Goal: Entertainment & Leisure: Consume media (video, audio)

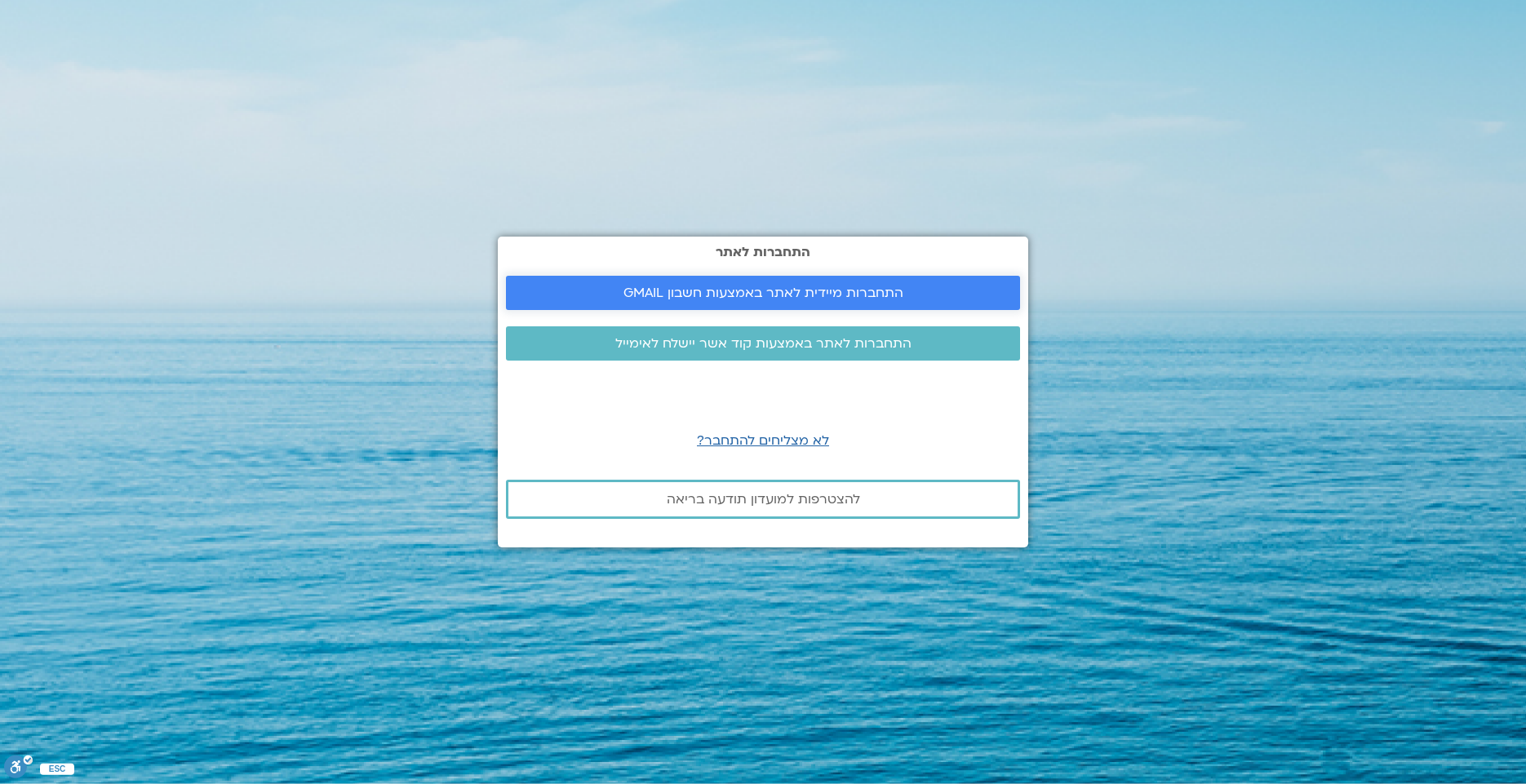
click at [767, 292] on span "התחברות מיידית לאתר באמצעות חשבון GMAIL" at bounding box center [763, 292] width 280 height 14
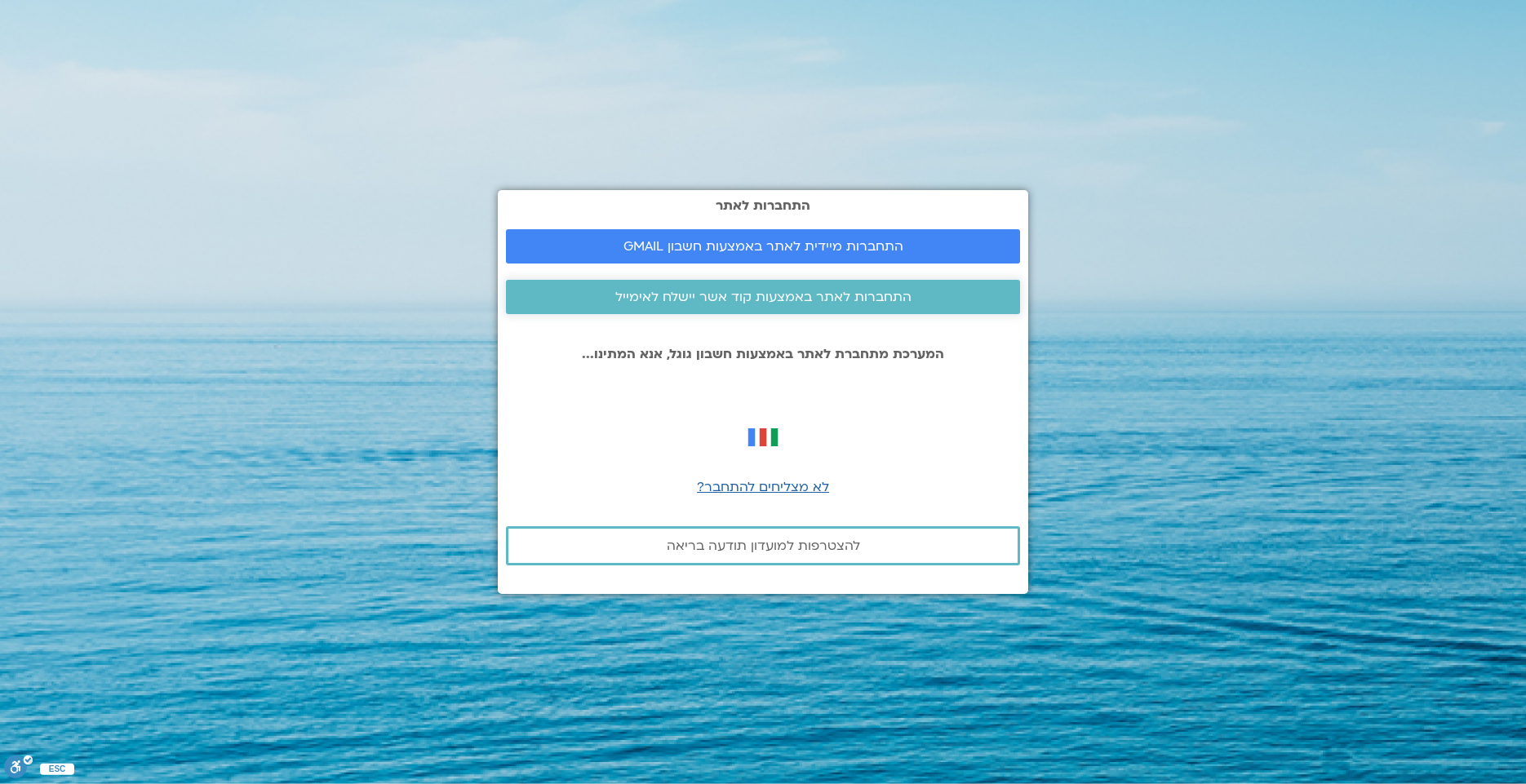
click at [760, 302] on span "התחברות לאתר באמצעות קוד אשר יישלח לאימייל" at bounding box center [763, 297] width 296 height 14
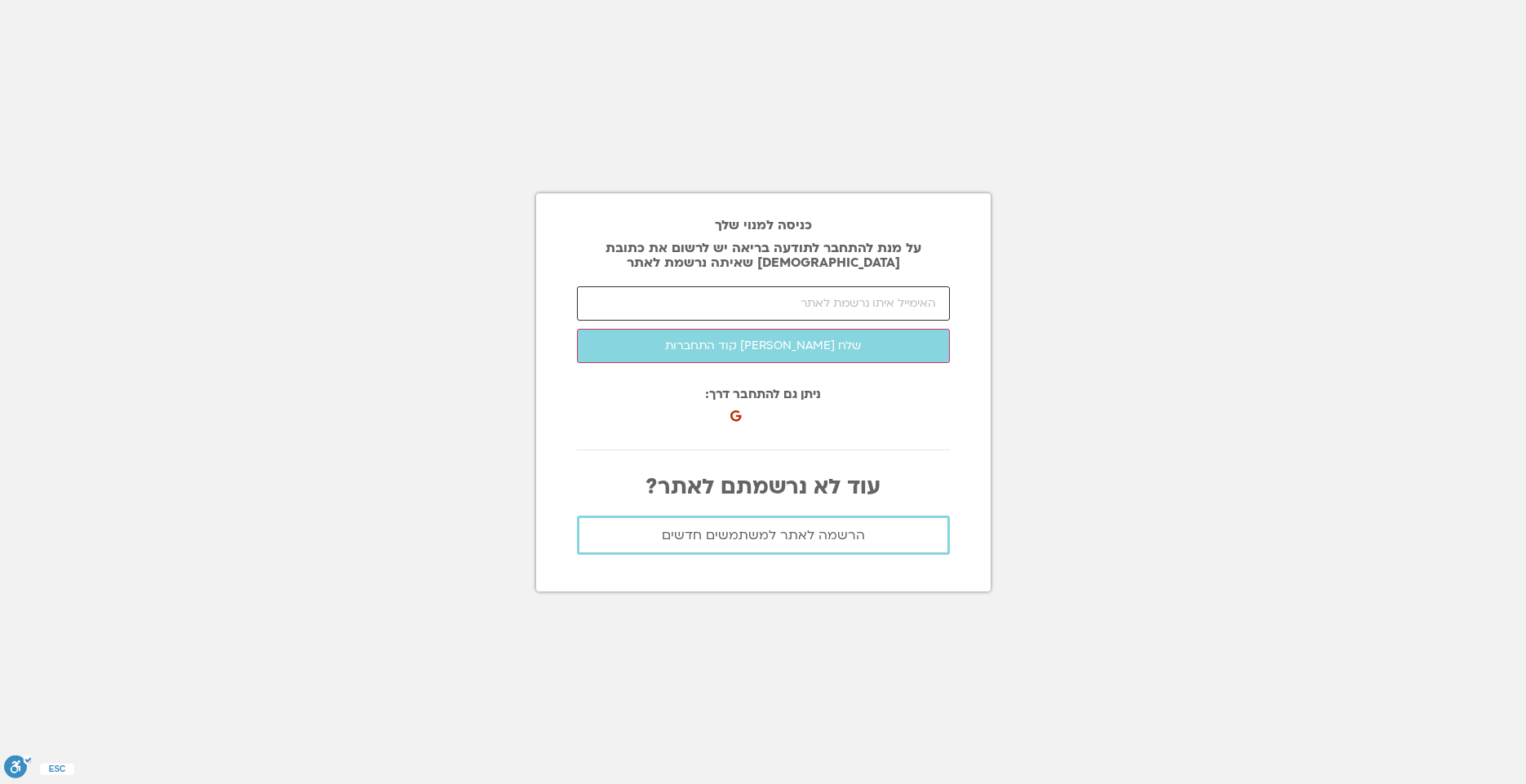
click at [797, 300] on input "email" at bounding box center [763, 303] width 373 height 34
type input "[EMAIL_ADDRESS][DOMAIN_NAME]"
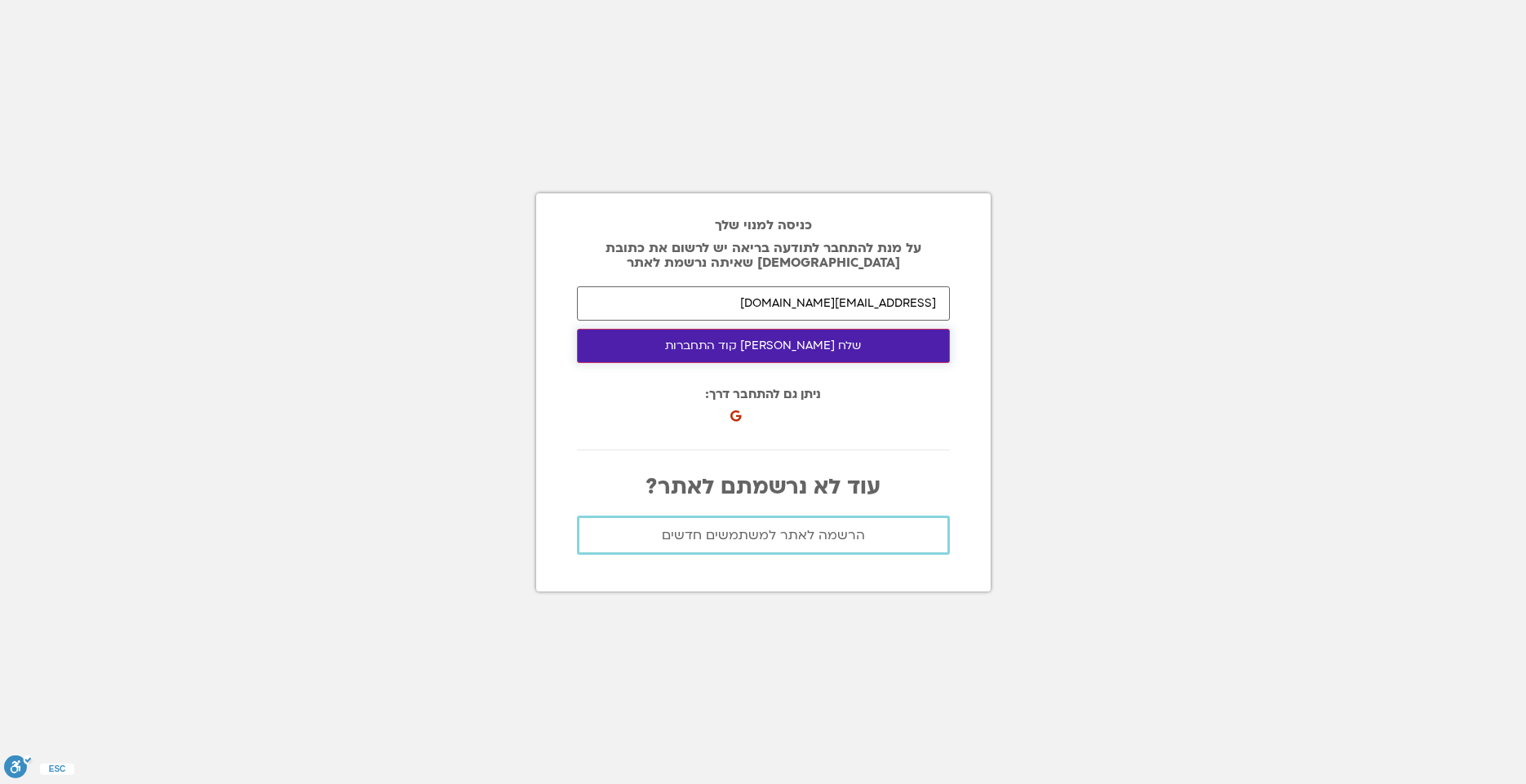
click at [748, 341] on button "שלח [PERSON_NAME] קוד התחברות" at bounding box center [763, 346] width 373 height 34
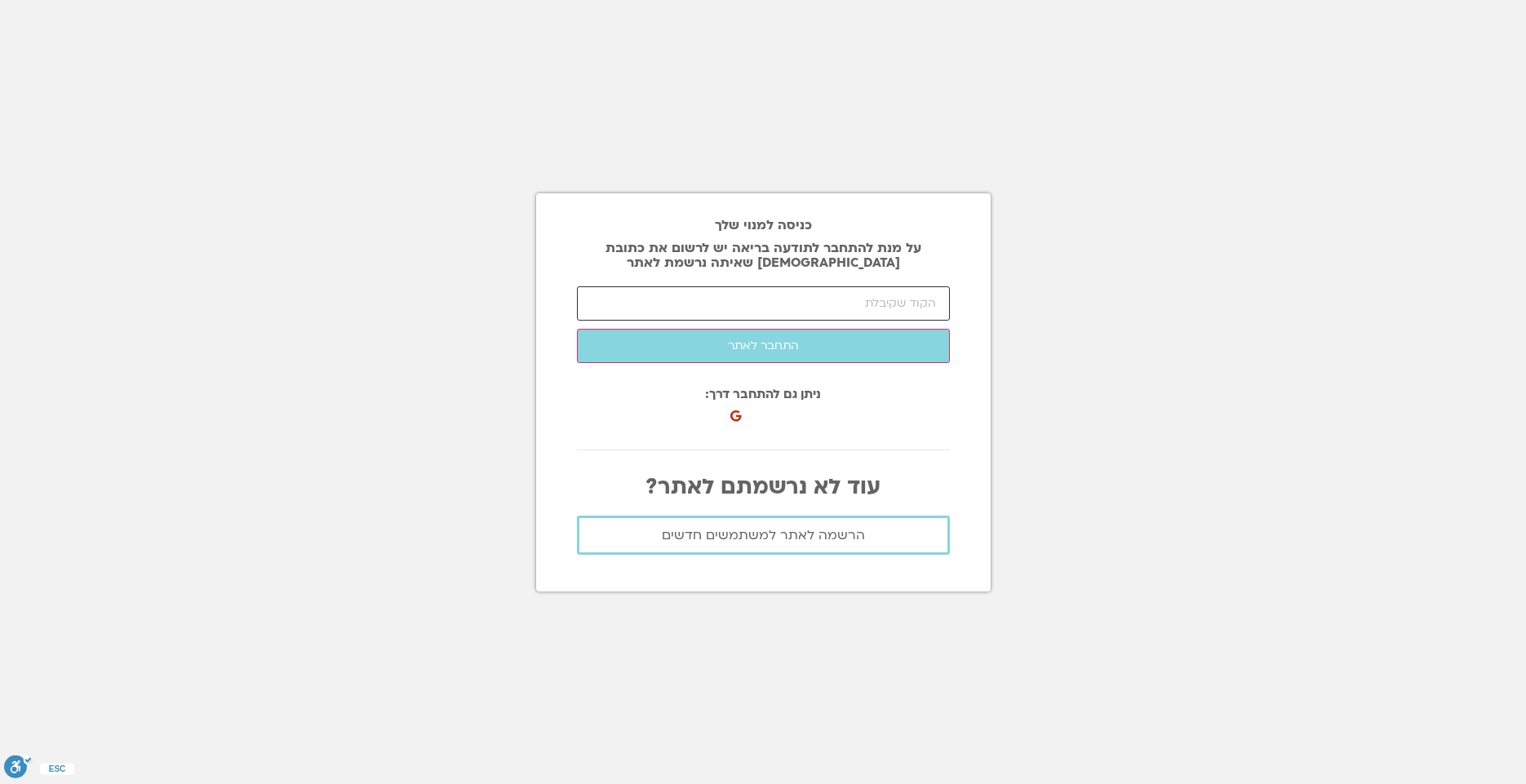
click at [932, 310] on input "number" at bounding box center [763, 303] width 373 height 34
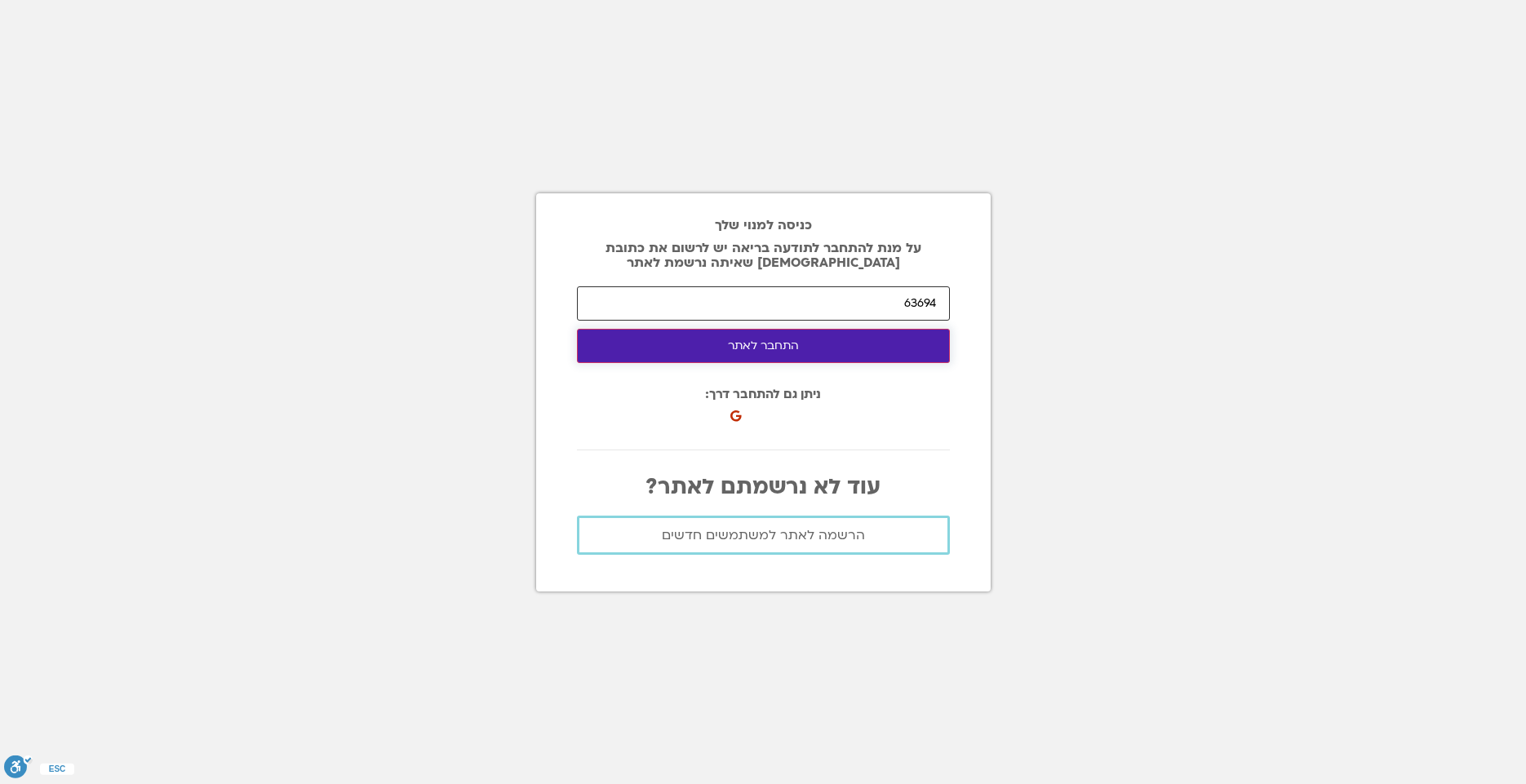
type input "63694"
click at [791, 341] on button "התחבר לאתר" at bounding box center [763, 346] width 373 height 34
click at [770, 347] on button "התחבר לאתר" at bounding box center [763, 346] width 373 height 34
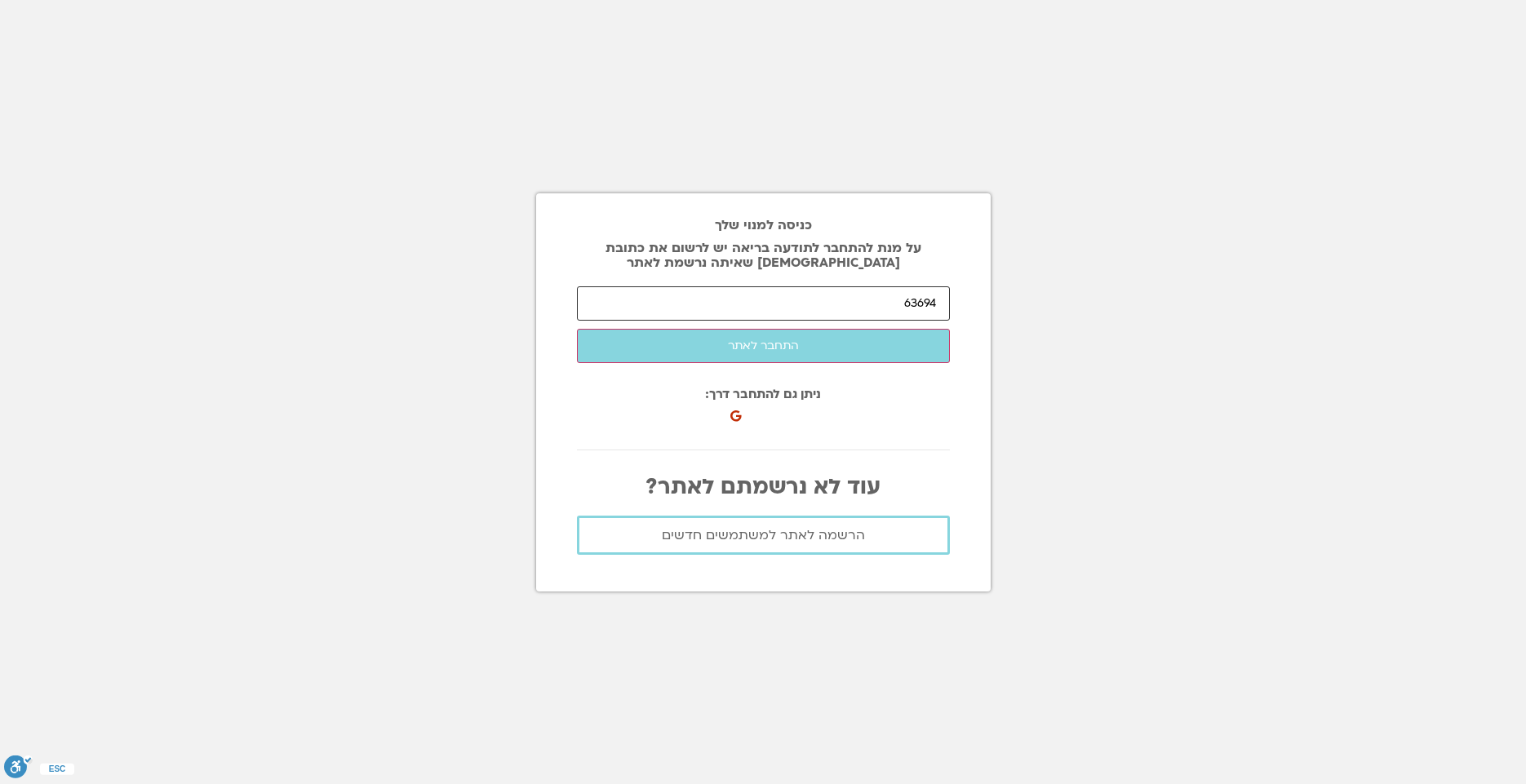
drag, startPoint x: 896, startPoint y: 304, endPoint x: 962, endPoint y: 302, distance: 66.0
click at [962, 302] on div "כניסה למנוי שלך על מנת להתחבר לתודעה בריאה יש לרשום את כתובת האיימל שאיתה נרשמת…" at bounding box center [763, 392] width 454 height 398
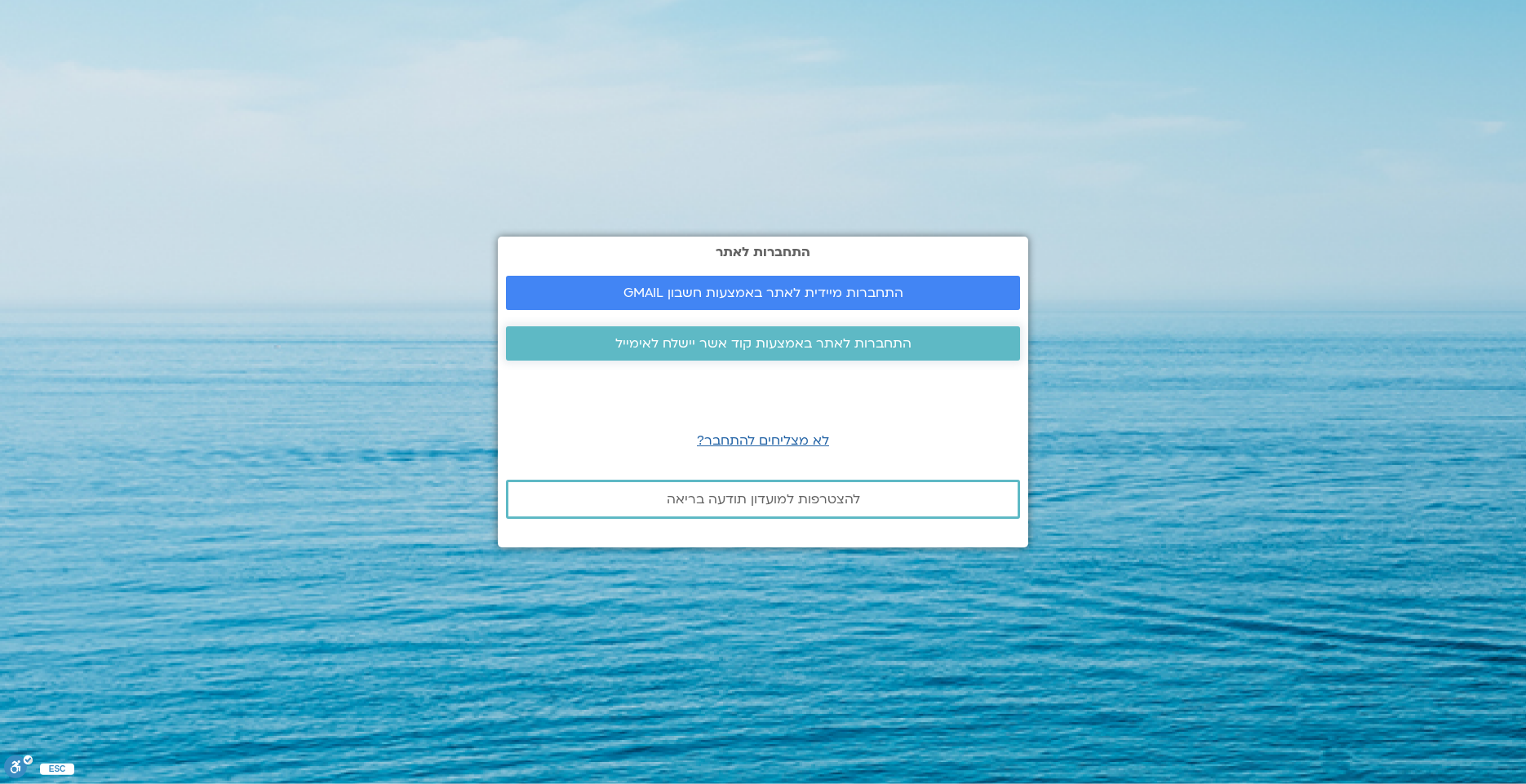
click at [884, 341] on span "התחברות לאתר באמצעות קוד אשר יישלח לאימייל" at bounding box center [763, 343] width 296 height 14
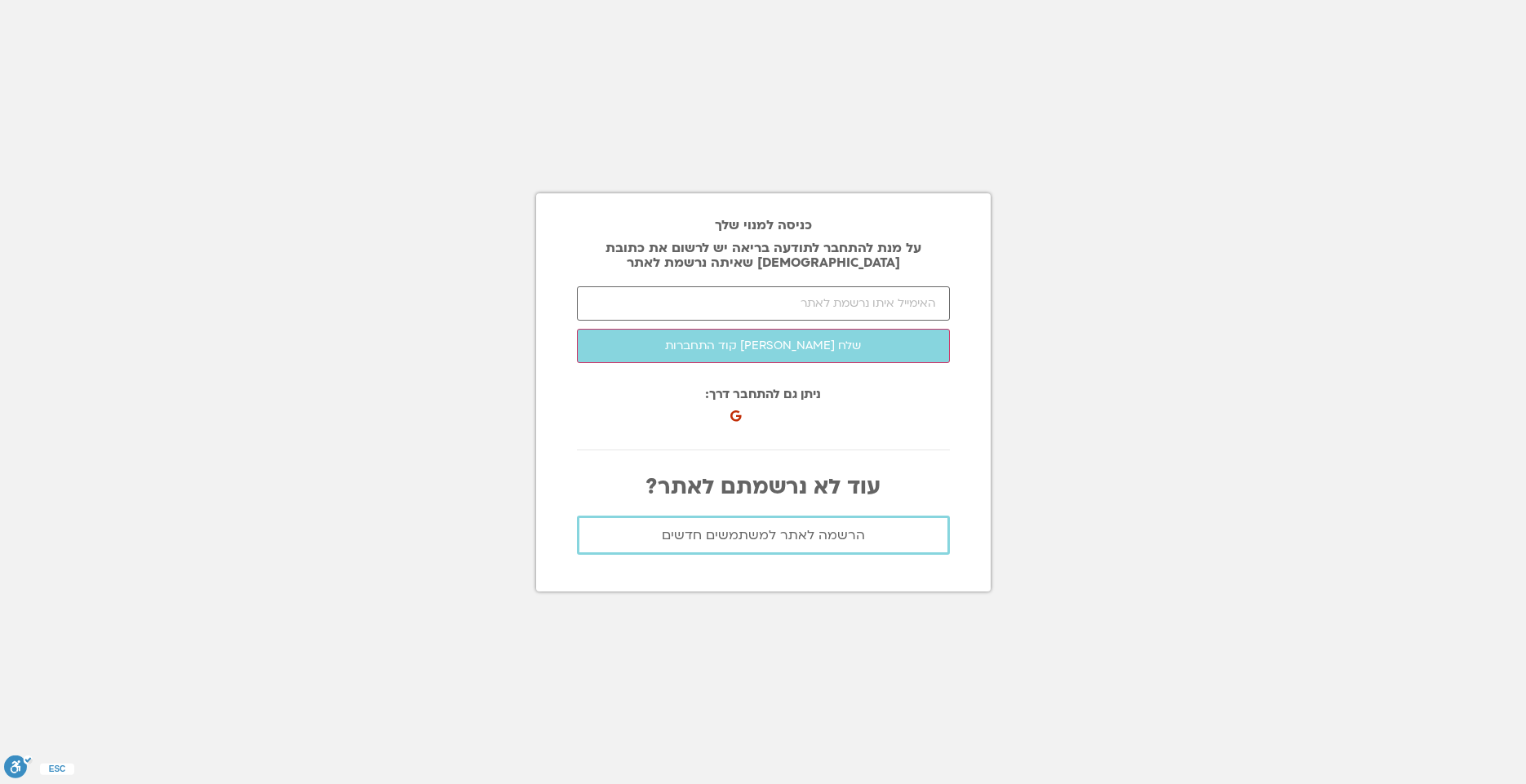
drag, startPoint x: 0, startPoint y: 0, endPoint x: 640, endPoint y: 384, distance: 746.4
click at [640, 384] on div "כניסה למנוי שלך על מנת להתחבר לתודעה בריאה יש לרשום את כתובת האיימל שאיתה נרשמת…" at bounding box center [763, 392] width 454 height 398
click at [853, 301] on input "email" at bounding box center [763, 303] width 373 height 34
type input "[EMAIL_ADDRESS][DOMAIN_NAME]"
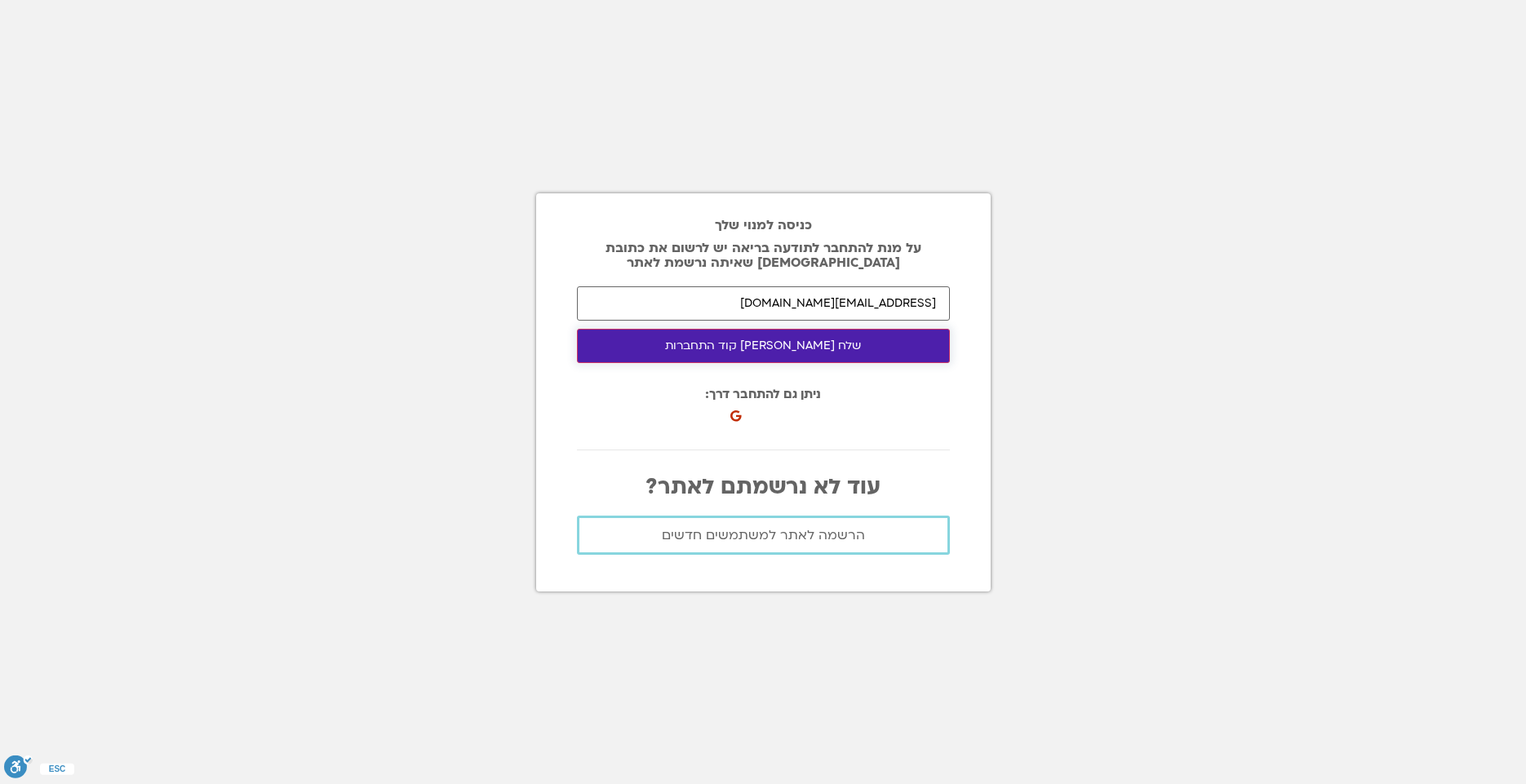
click at [795, 350] on button "שלח לי קוד התחברות" at bounding box center [763, 346] width 373 height 34
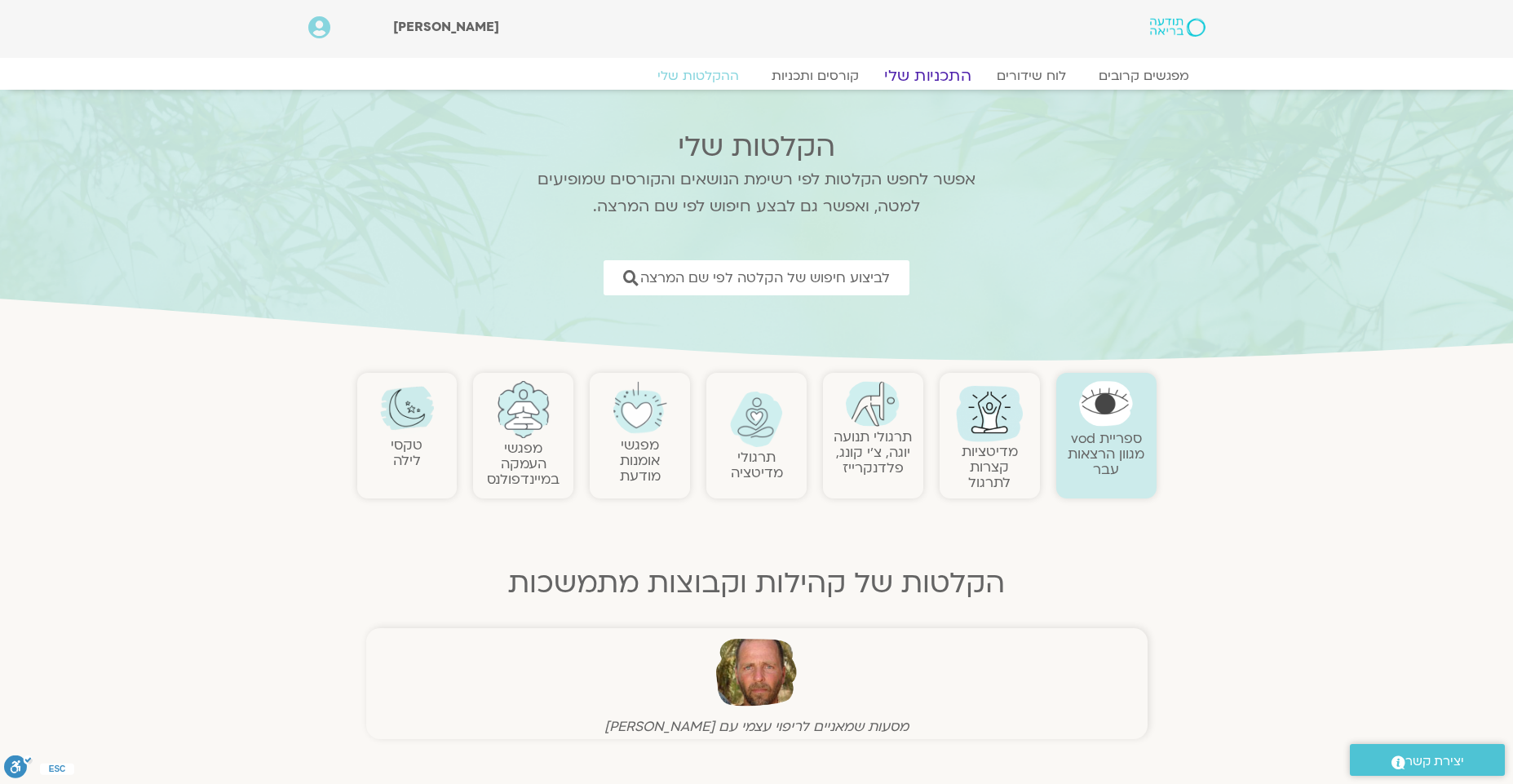
click at [906, 72] on link "התכניות שלי" at bounding box center [927, 76] width 126 height 20
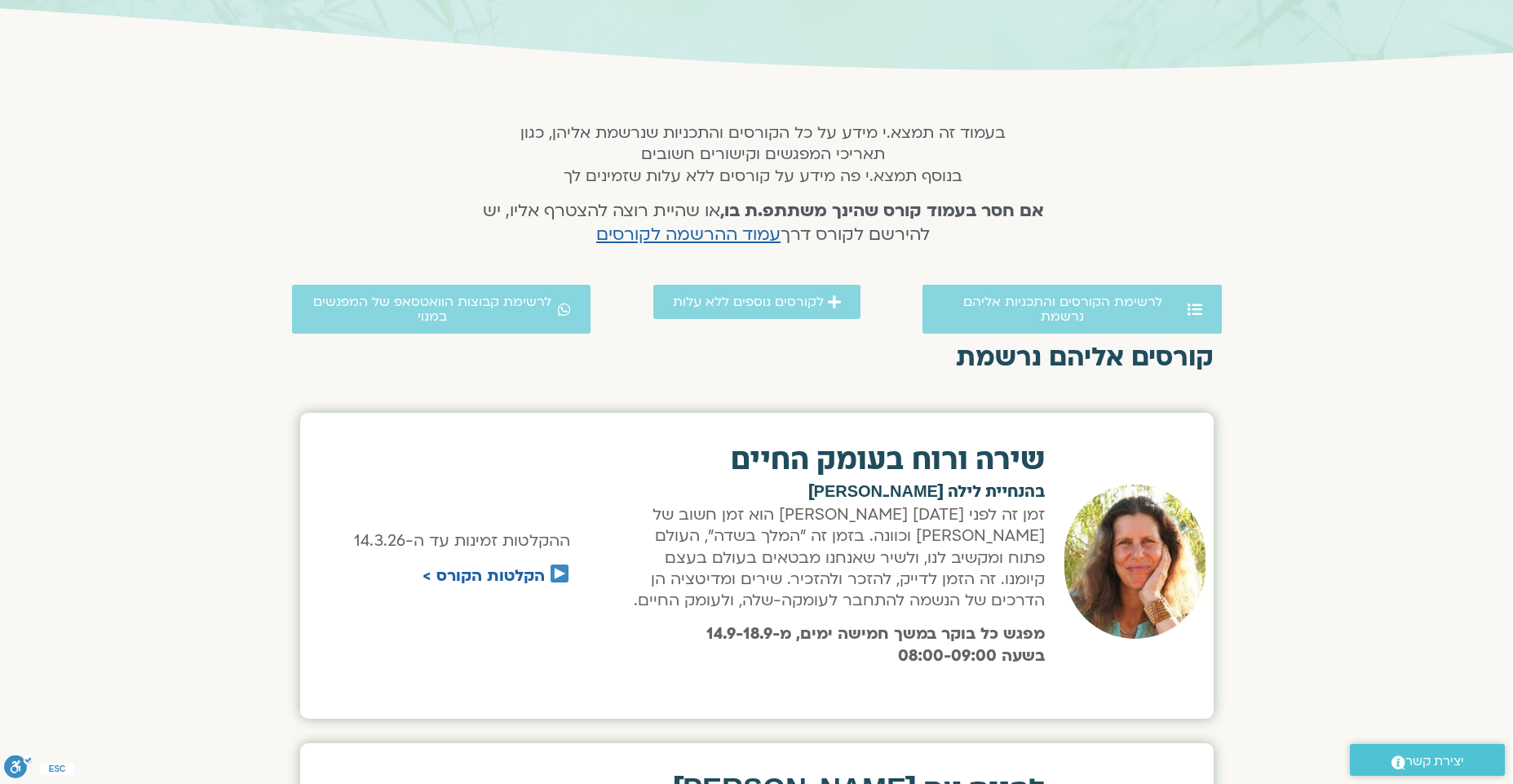
scroll to position [163, 0]
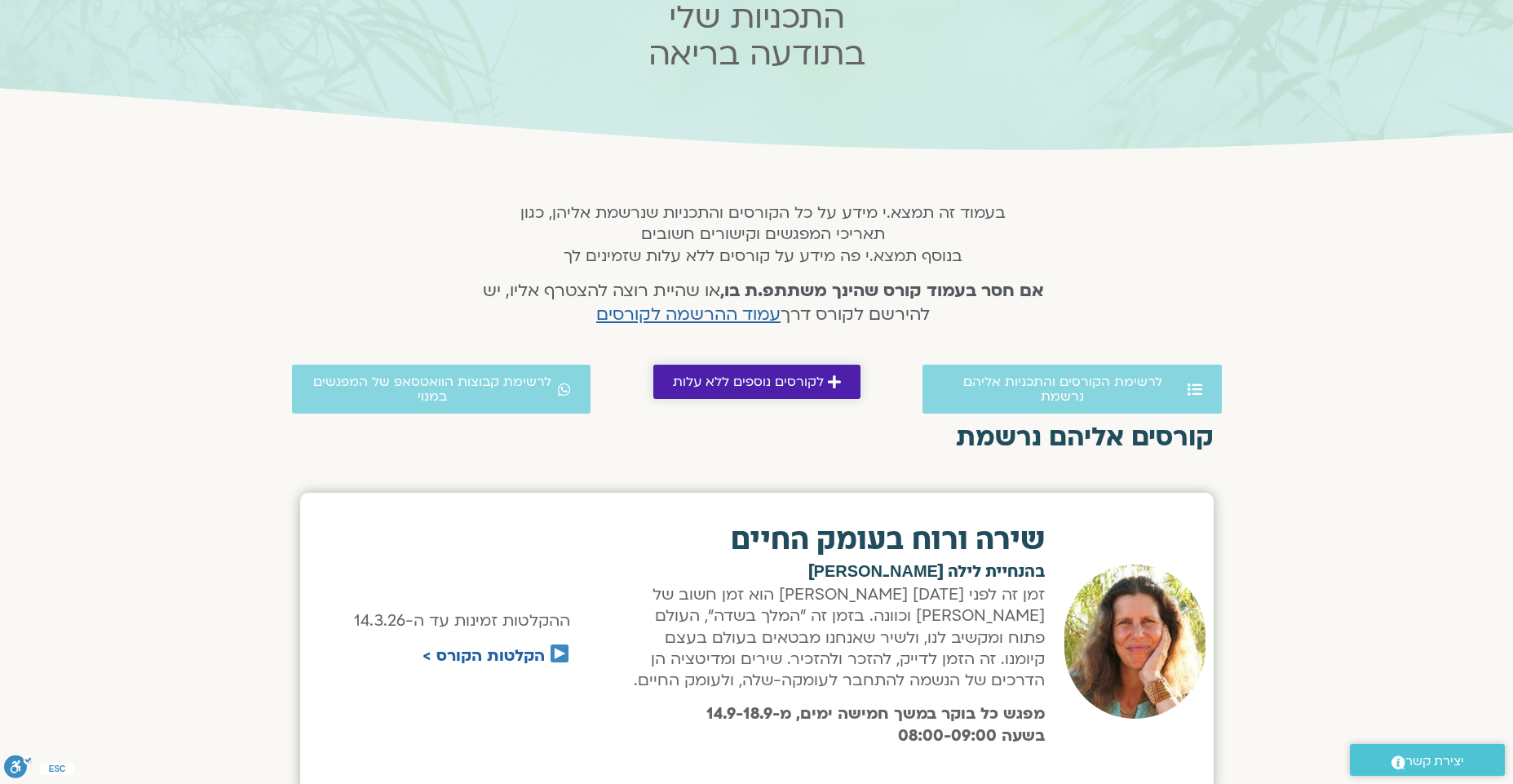
click at [776, 382] on span "לקורסים נוספים ללא עלות" at bounding box center [748, 382] width 151 height 14
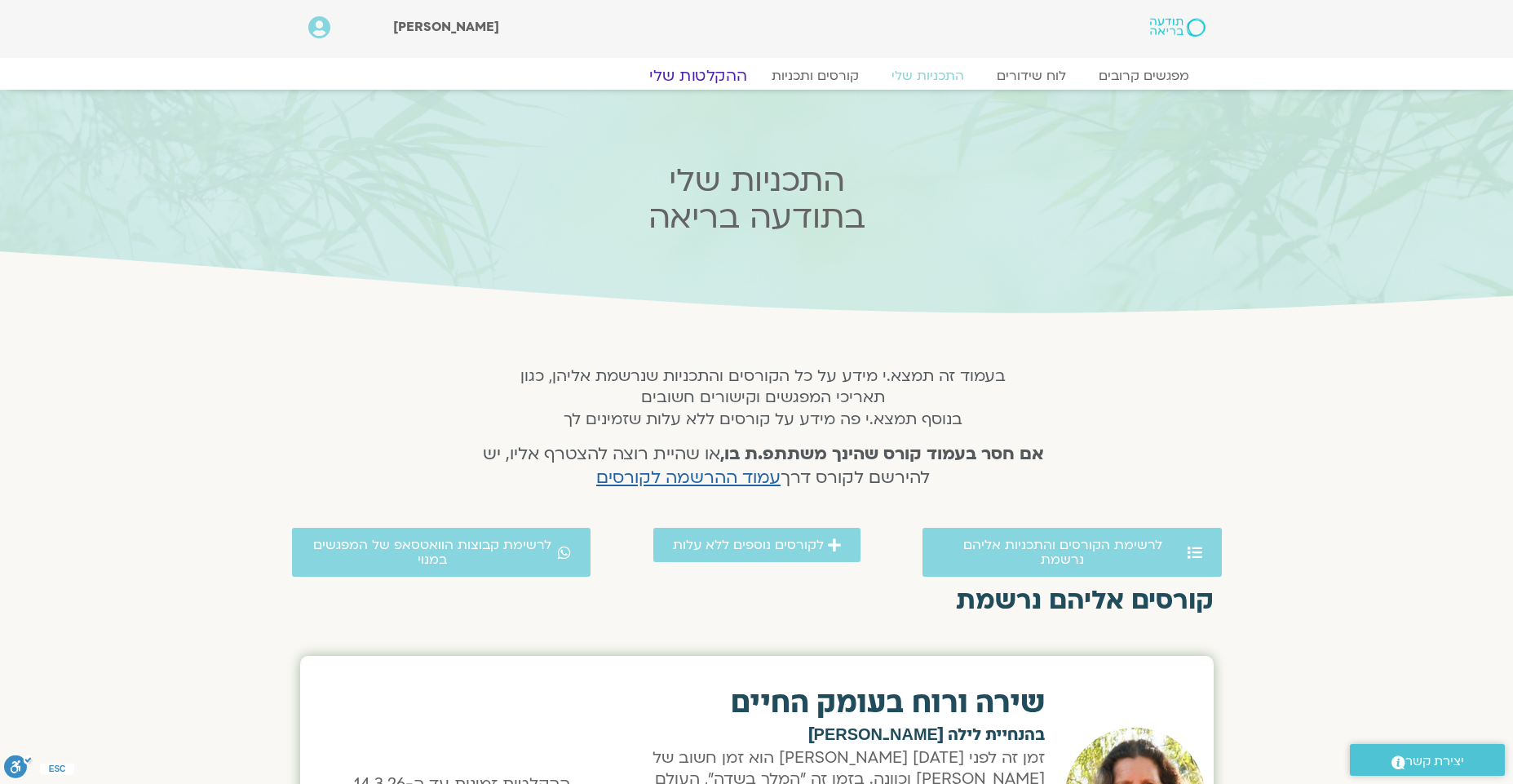
click at [706, 71] on link "ההקלטות שלי" at bounding box center [697, 76] width 137 height 20
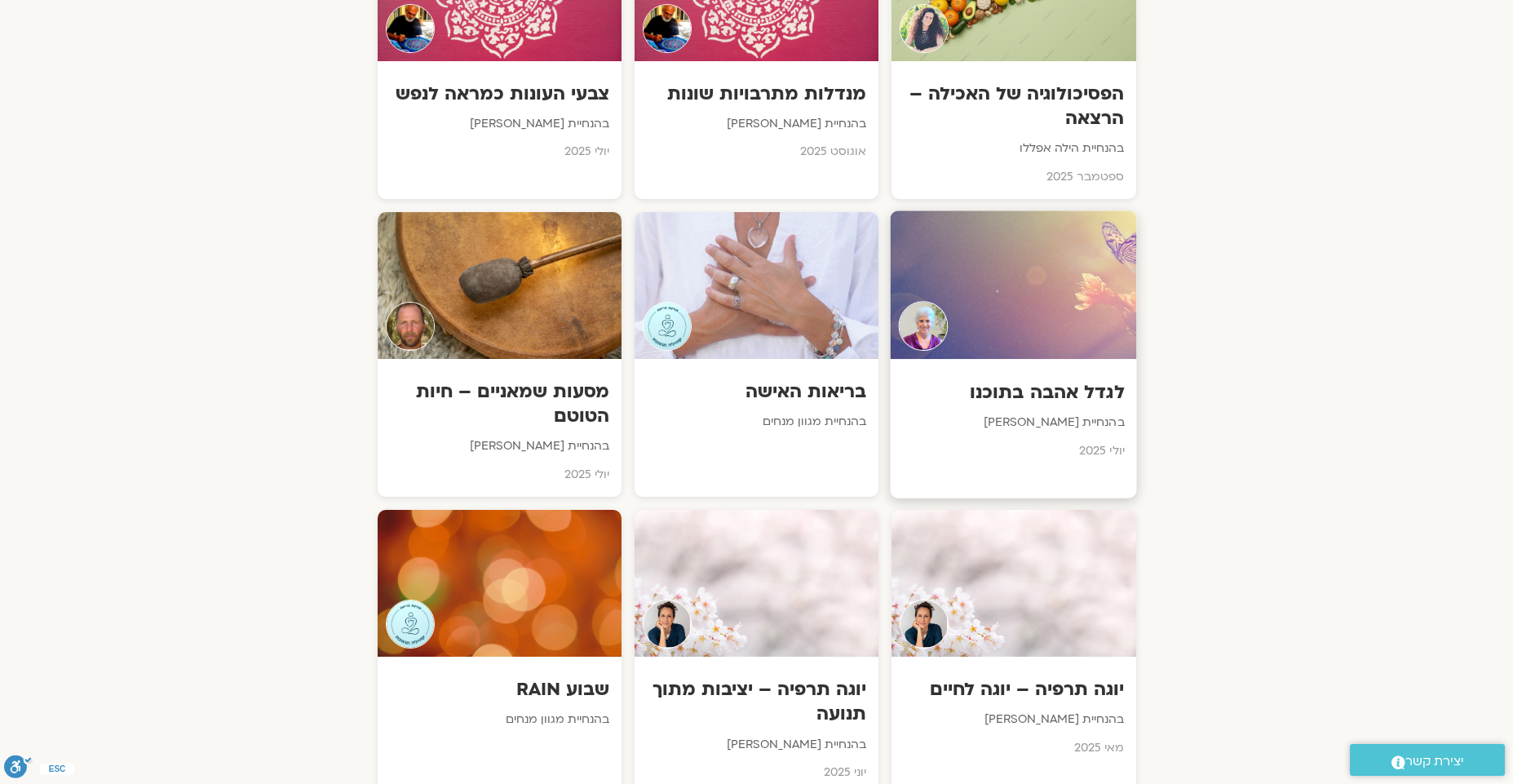
scroll to position [2365, 0]
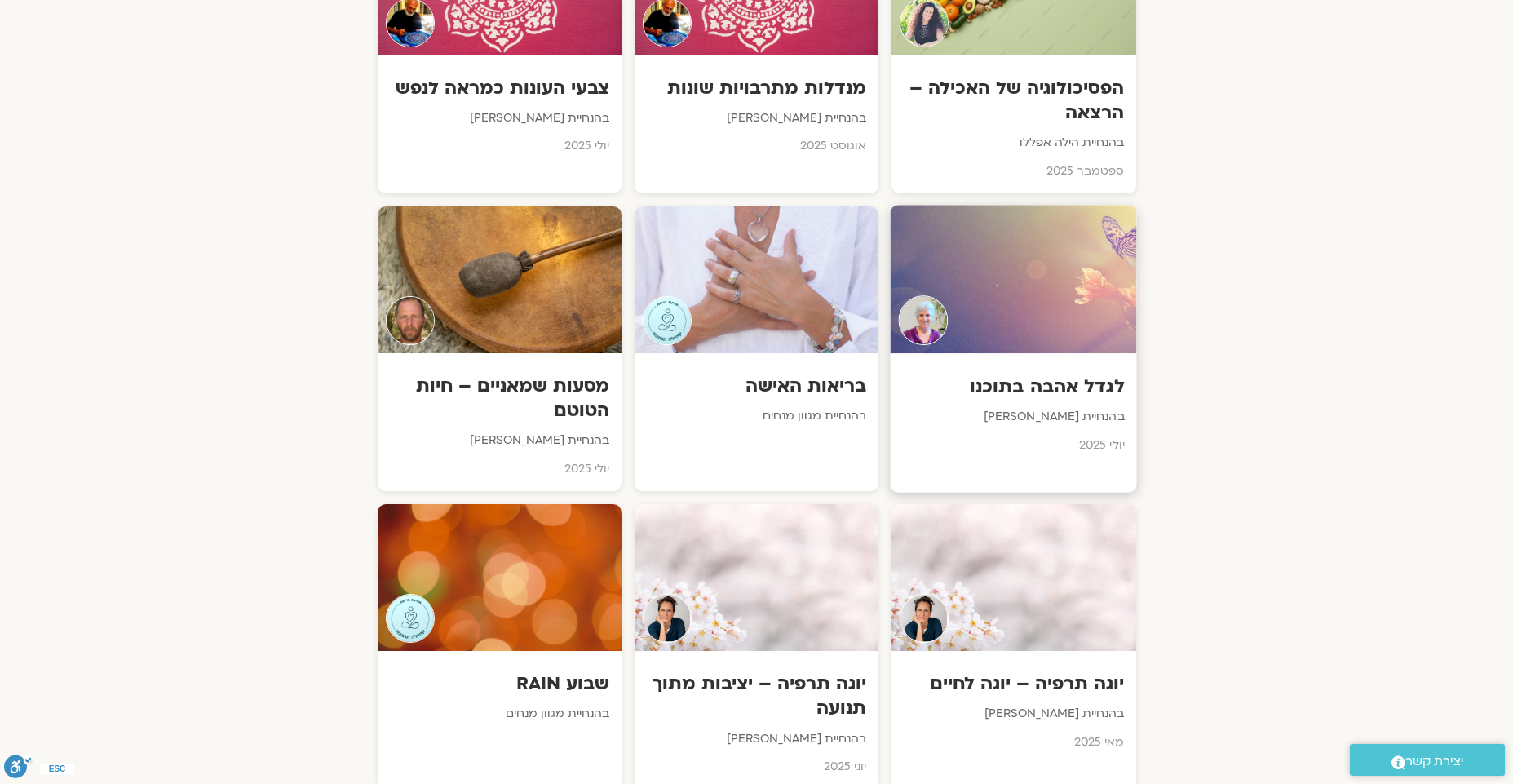
click at [1043, 374] on h3 "לגדל אהבה בתוכנו" at bounding box center [1014, 386] width 222 height 25
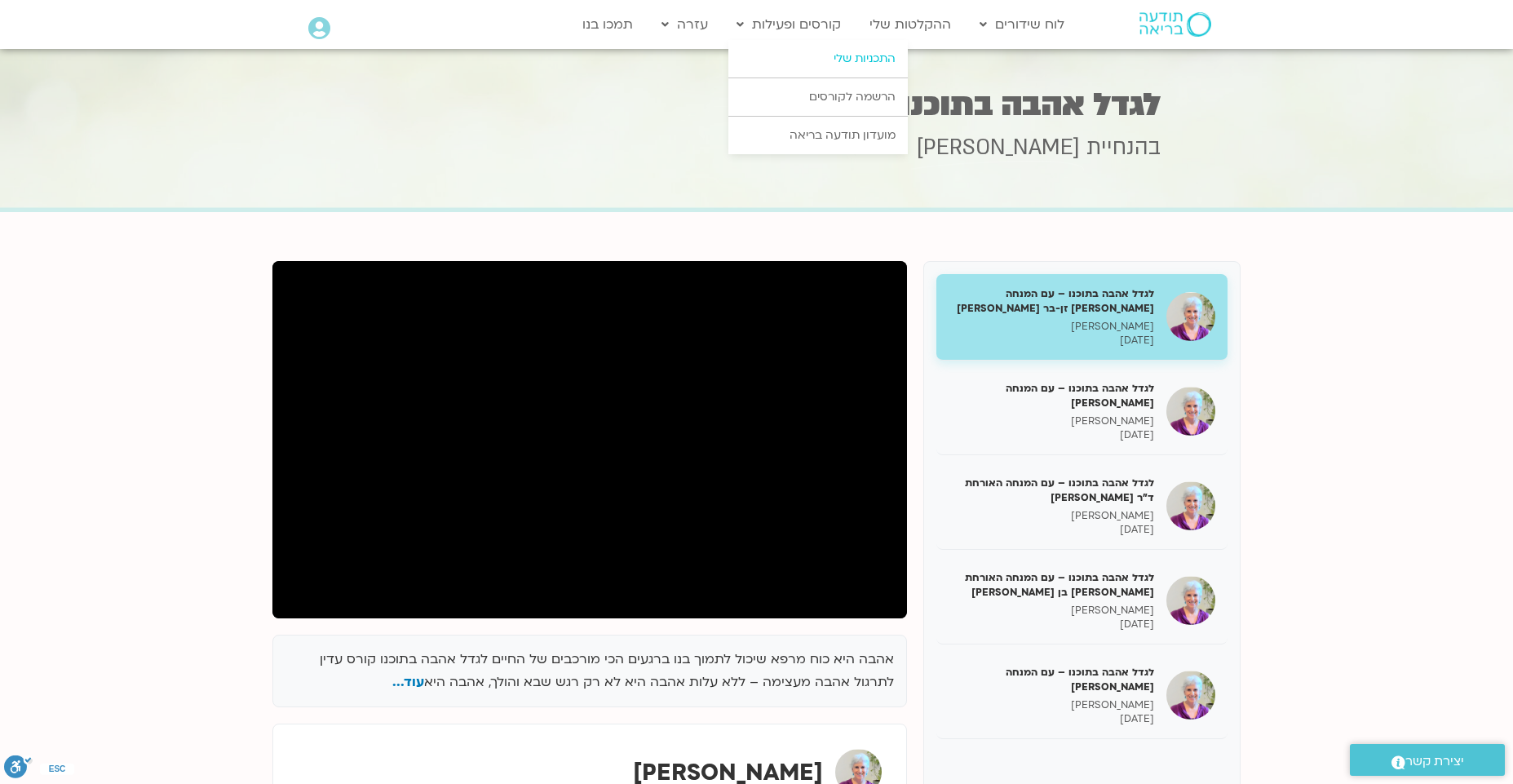
click at [858, 60] on link "התכניות שלי" at bounding box center [818, 59] width 180 height 38
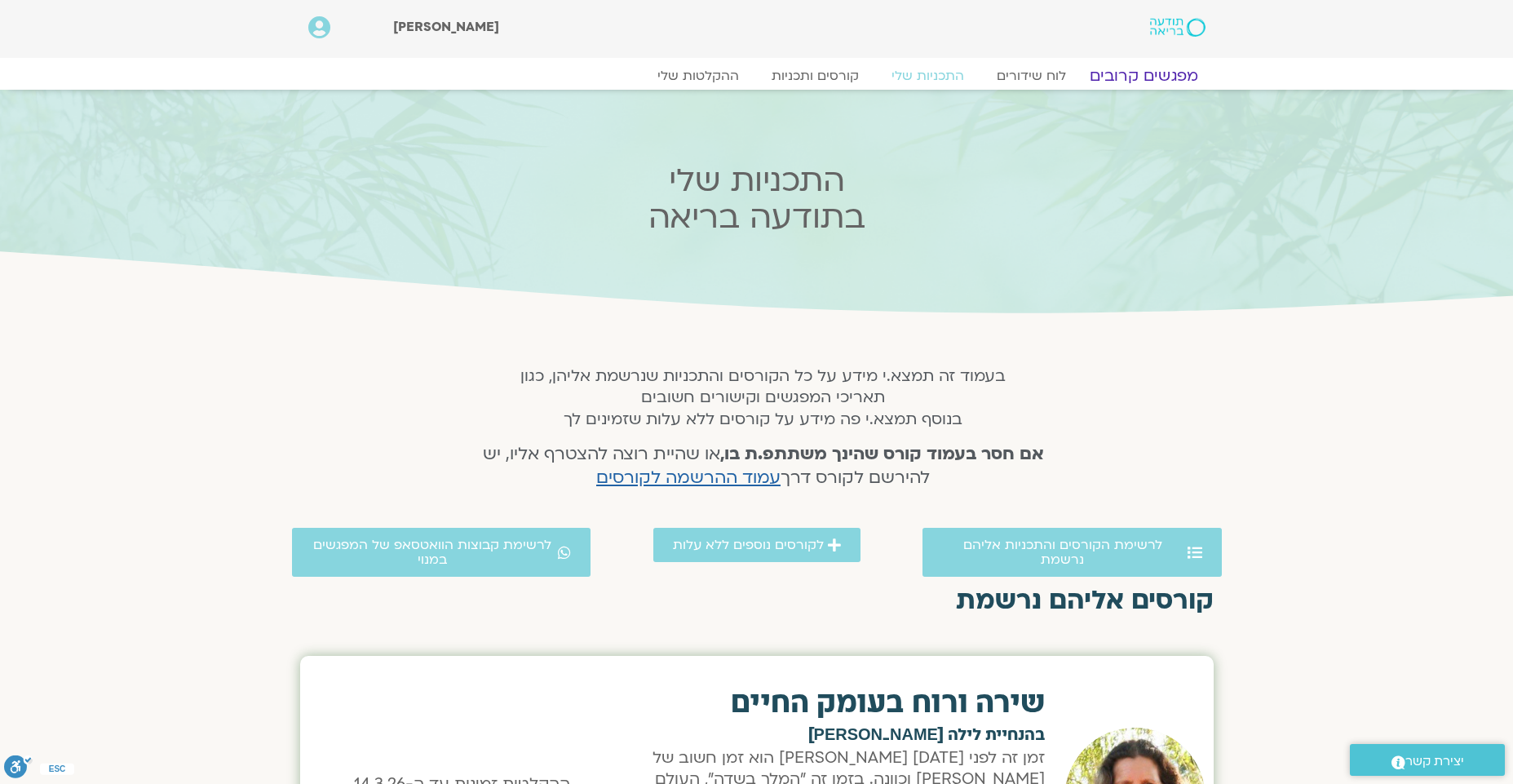
click at [1140, 78] on link "מפגשים קרובים" at bounding box center [1143, 76] width 148 height 20
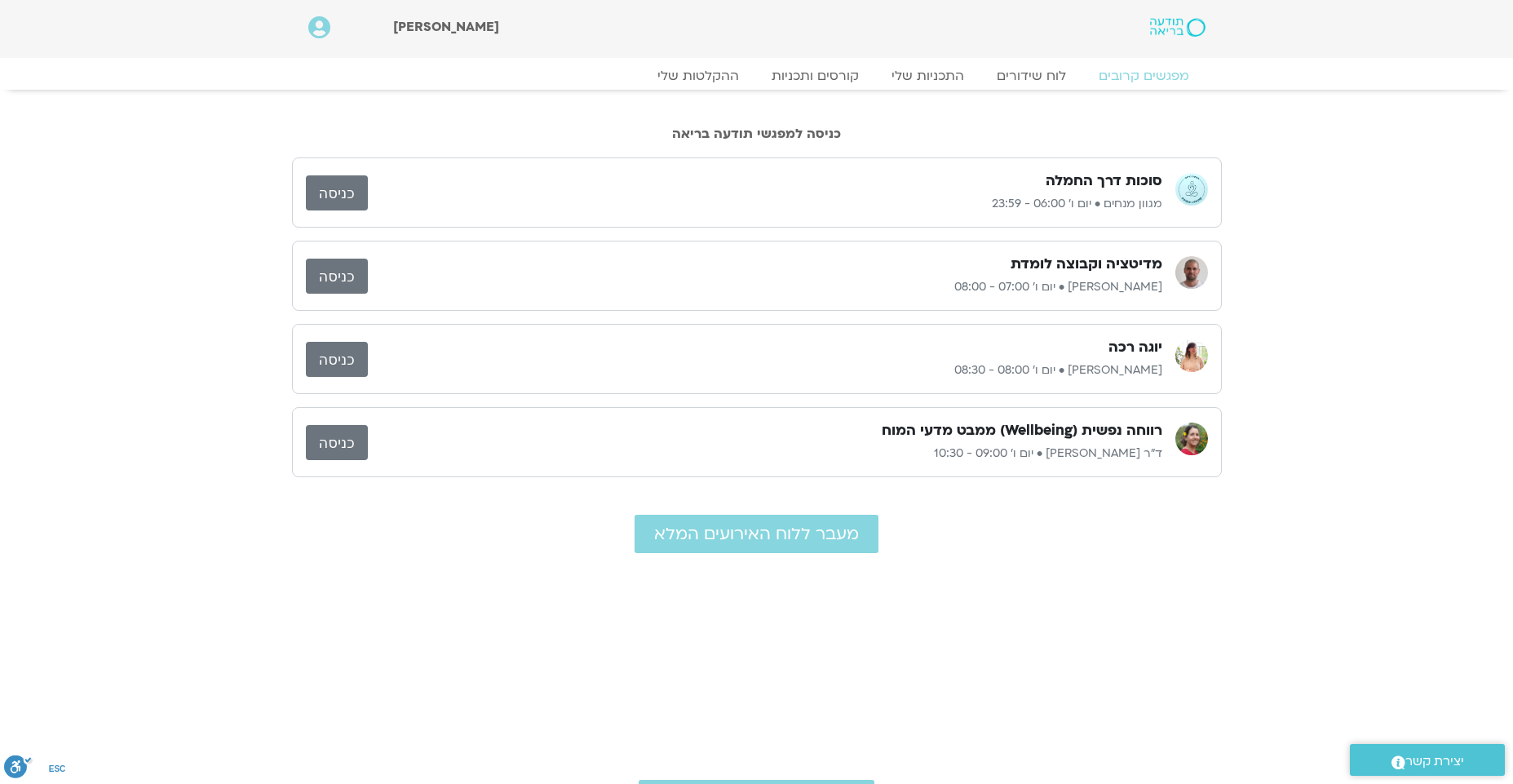
click at [339, 198] on link "כניסה" at bounding box center [336, 192] width 62 height 35
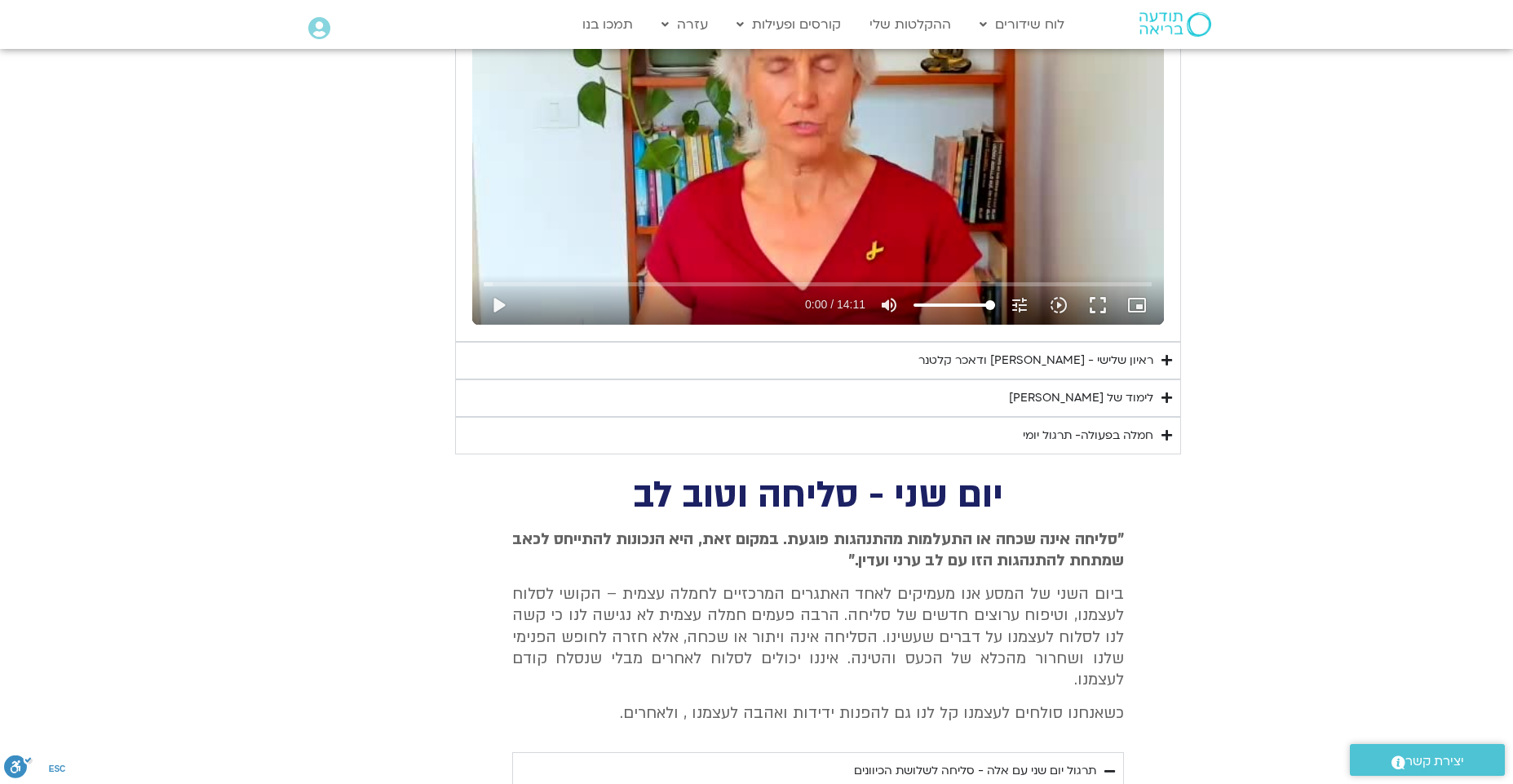
scroll to position [960, 0]
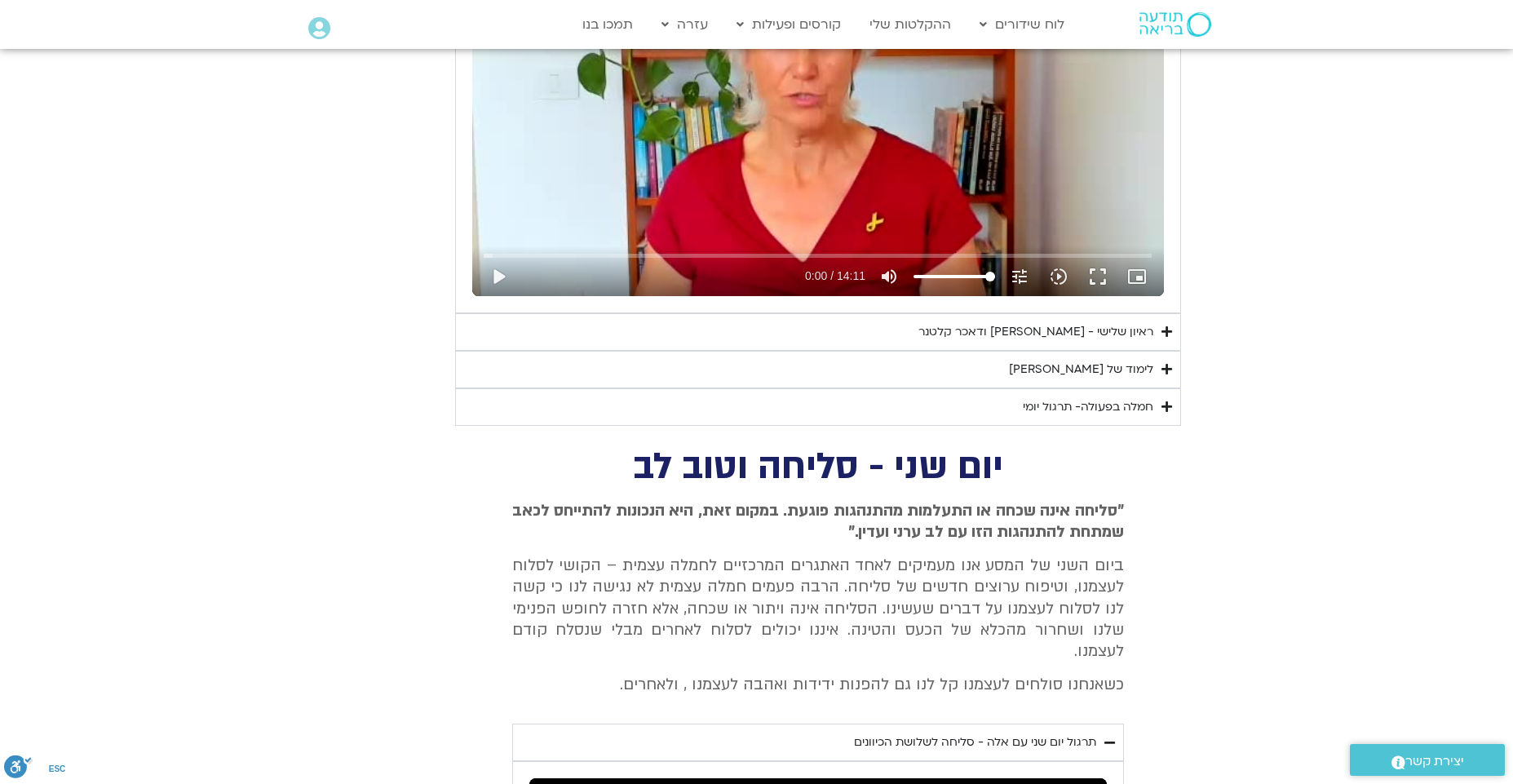
click at [1114, 329] on div "ראיון שלישי - טארה בראך ודאכר קלטנר" at bounding box center [1035, 332] width 235 height 20
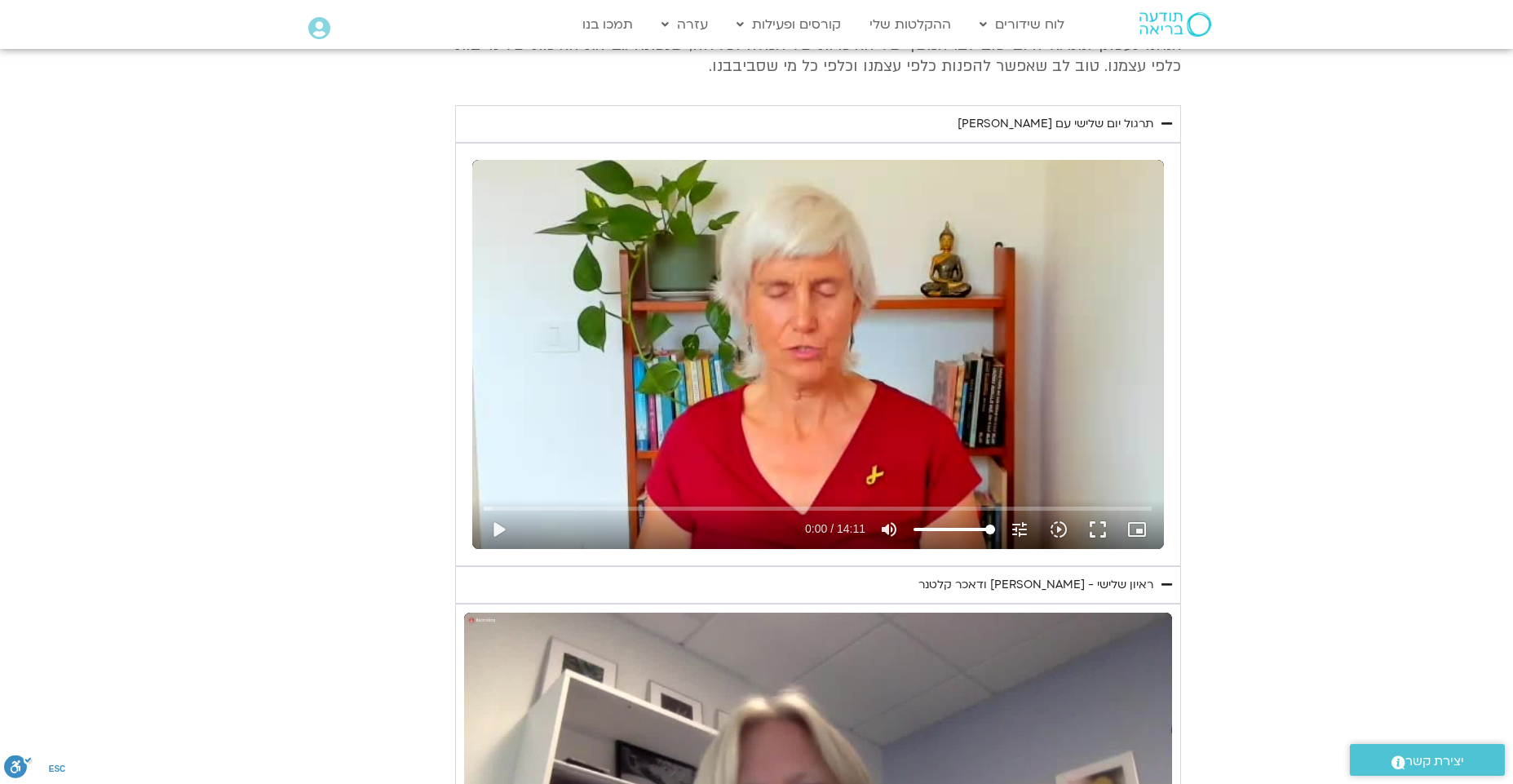
scroll to position [634, 0]
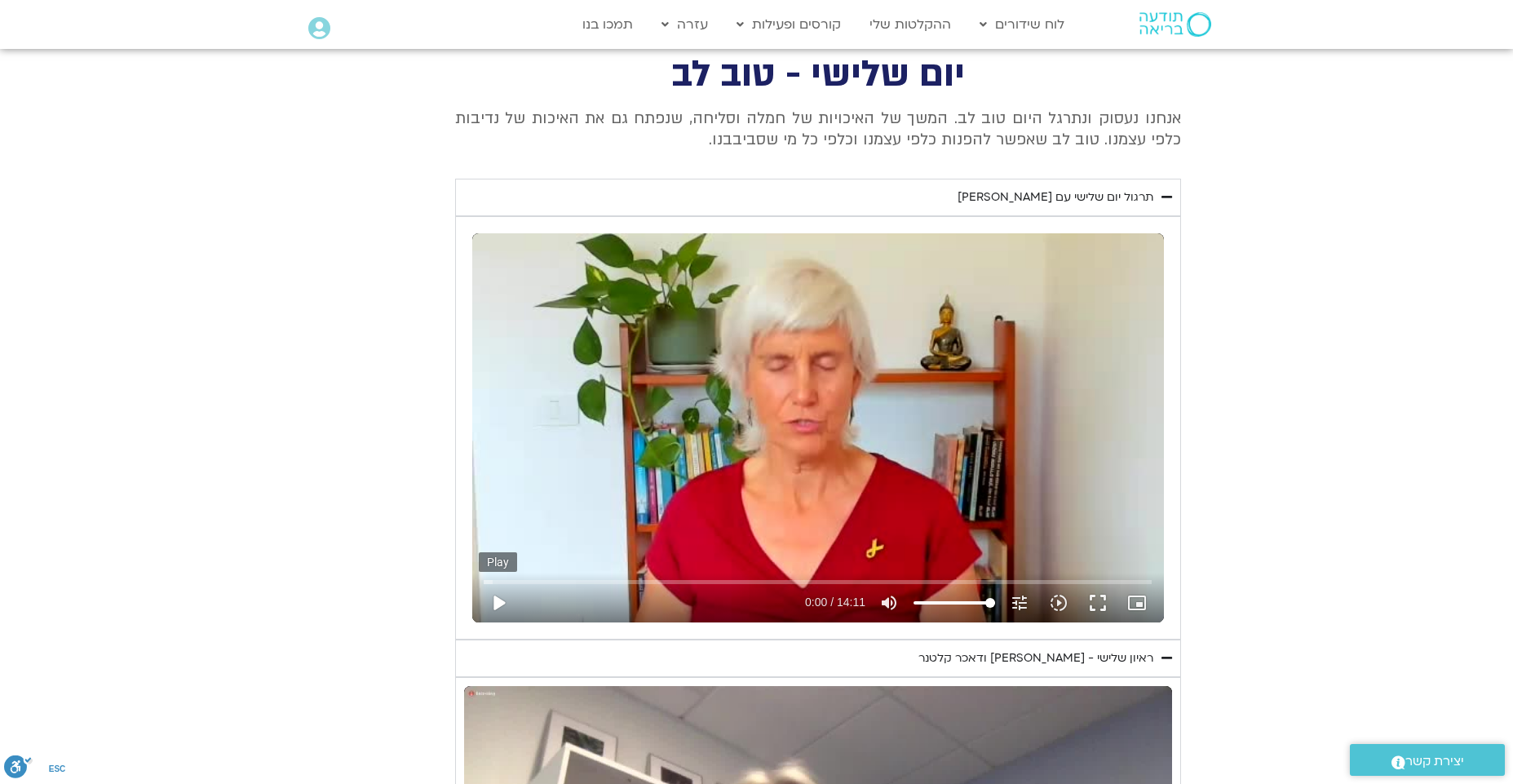
click at [494, 603] on button "play_arrow" at bounding box center [498, 603] width 39 height 39
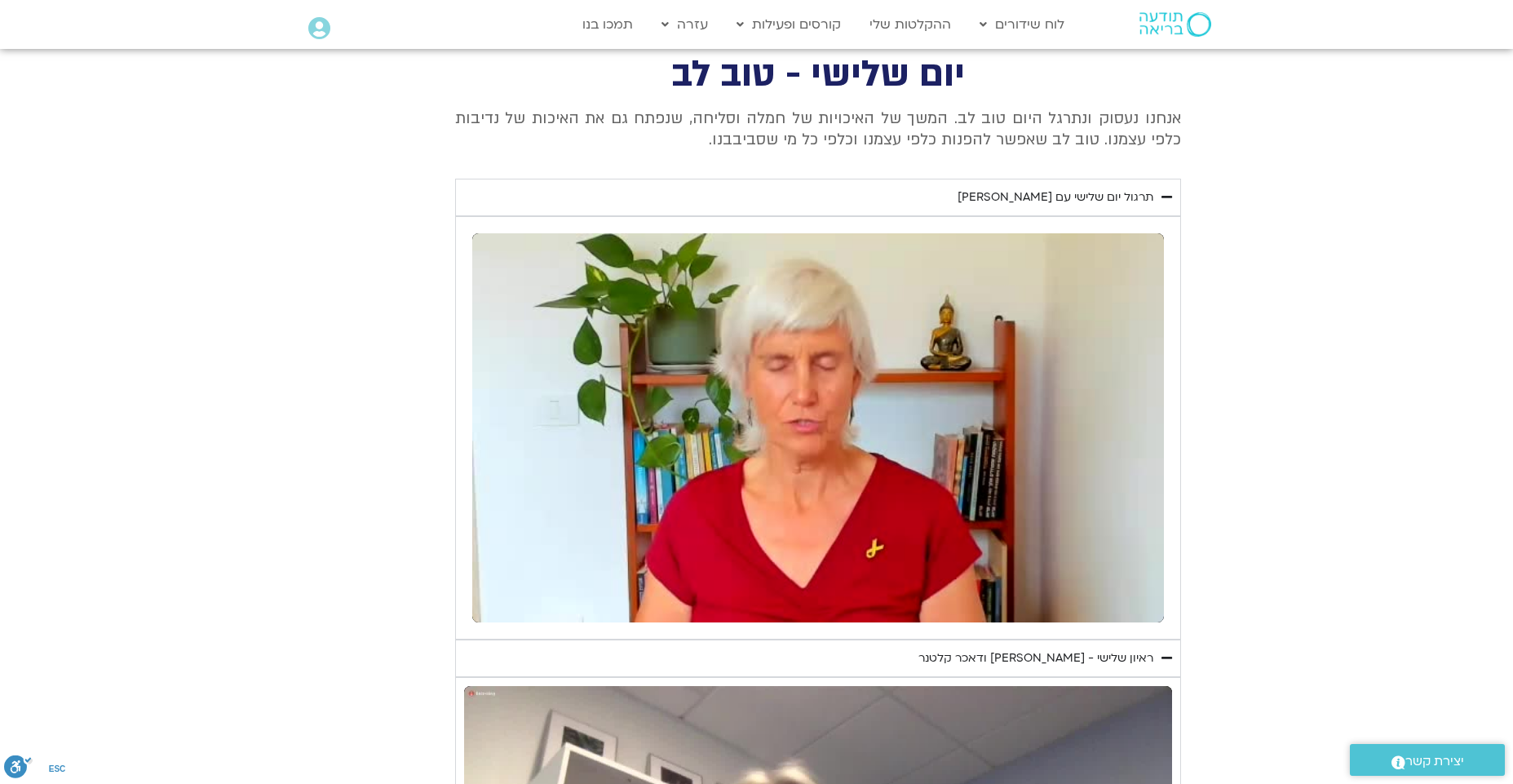
click at [1359, 529] on section "יום שלישי - טוב לב אנחנו נעסוק ונתרגל היום טוב לב. המשך של האיכויות של חמלה וסל…" at bounding box center [756, 613] width 1513 height 1110
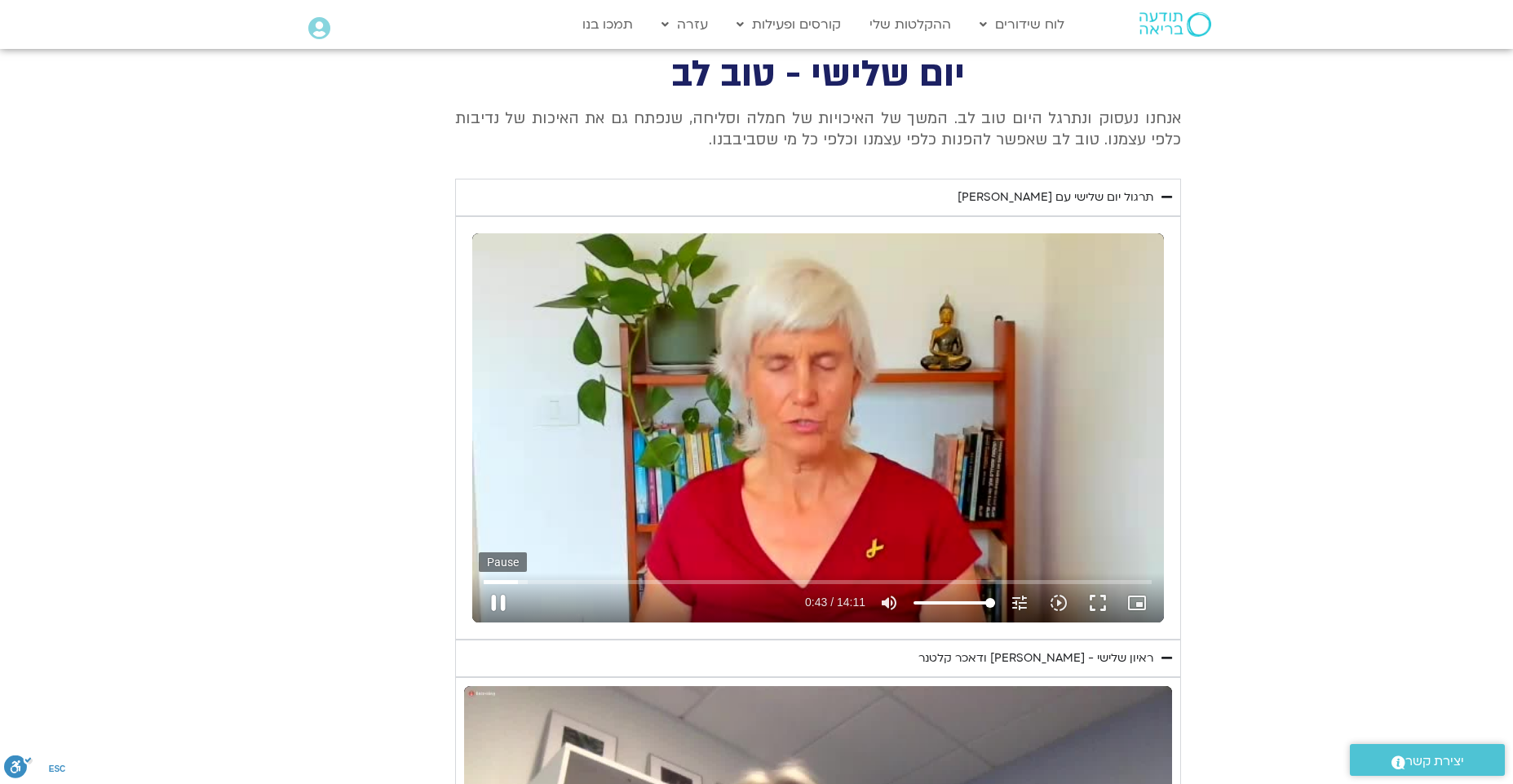
click at [504, 601] on button "pause" at bounding box center [498, 603] width 39 height 39
type input "43.804587"
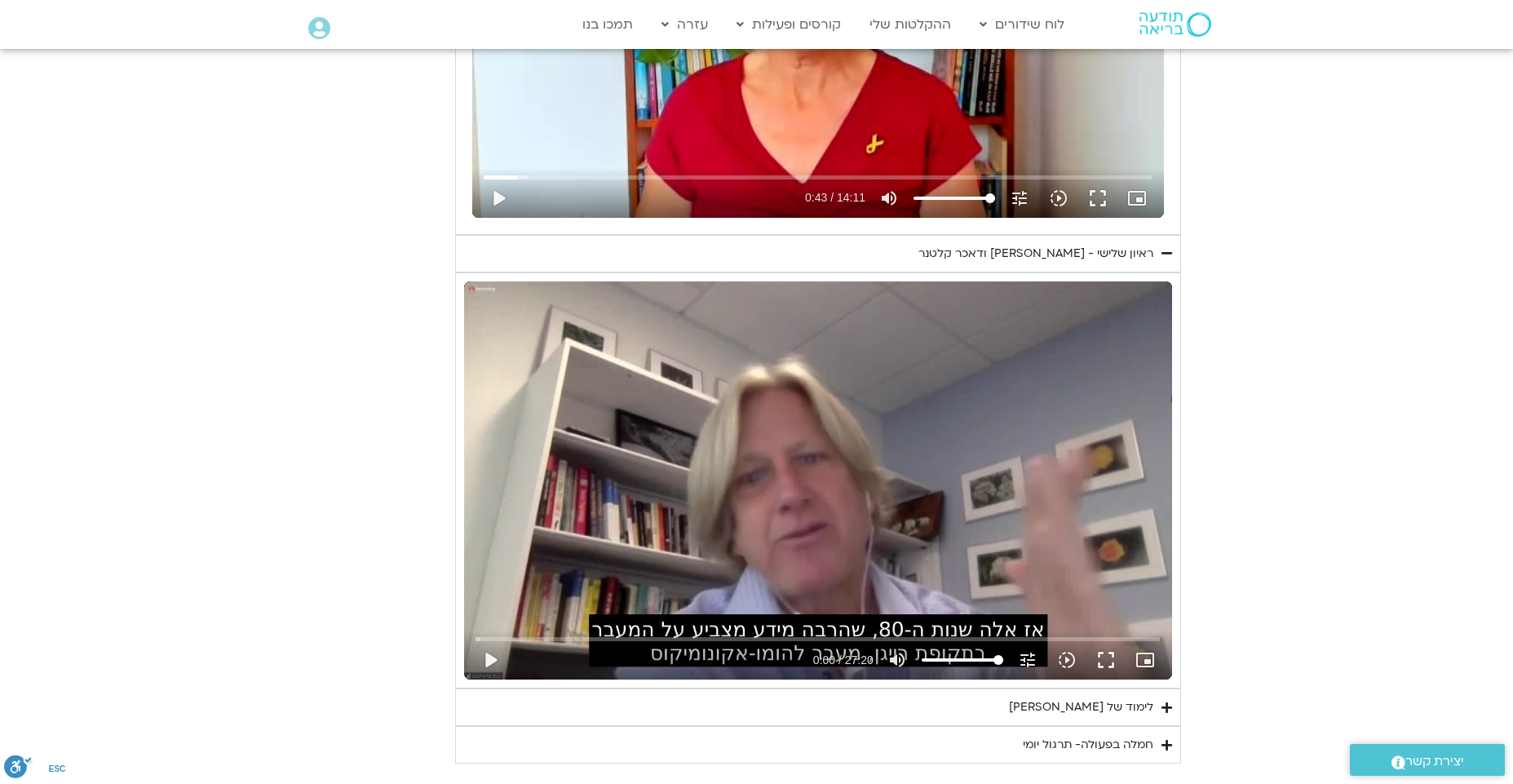
scroll to position [1204, 0]
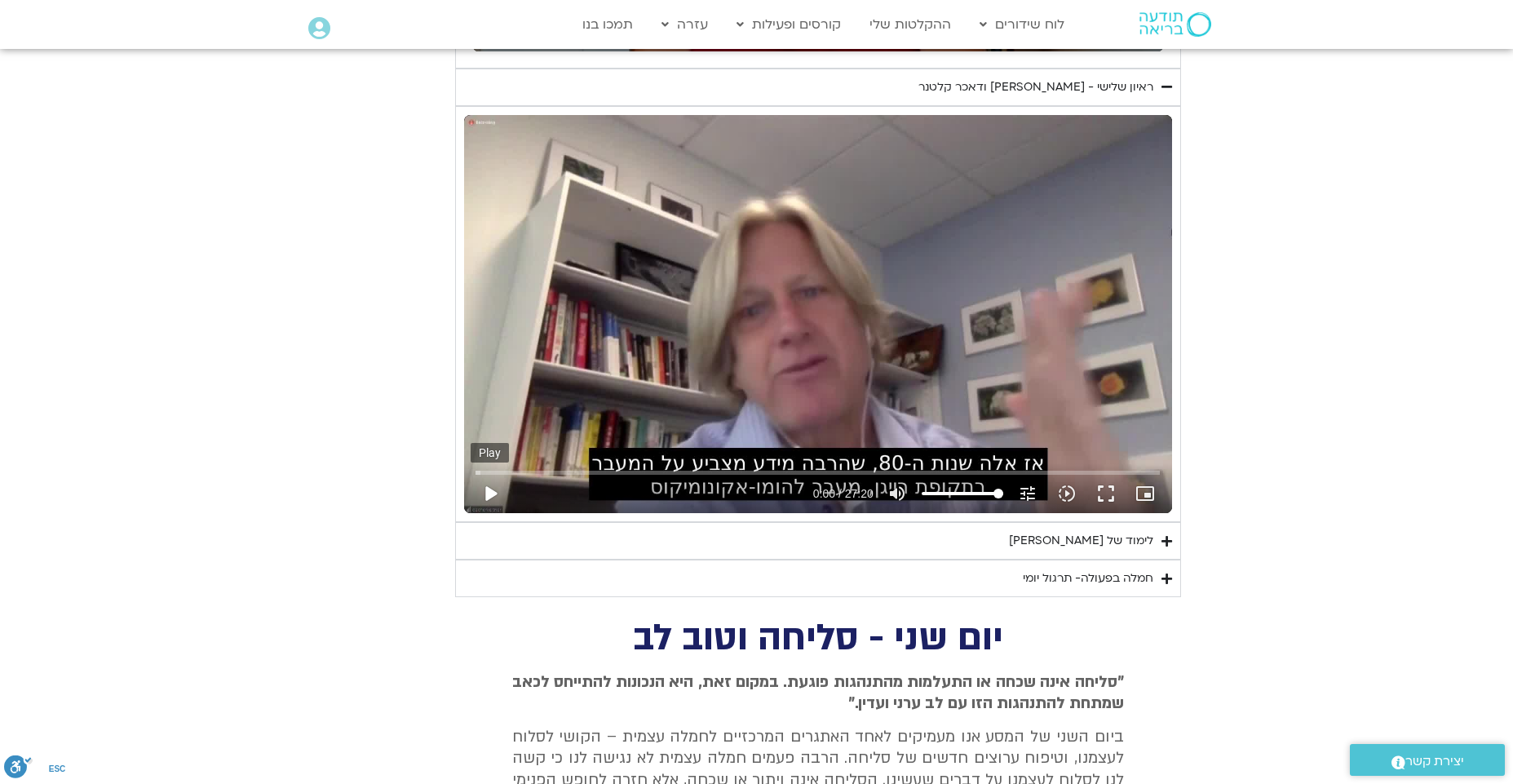
click at [490, 489] on button "play_arrow" at bounding box center [490, 493] width 39 height 39
click at [486, 496] on button "pause" at bounding box center [490, 493] width 39 height 39
type input "679.063024"
